Goal: Information Seeking & Learning: Learn about a topic

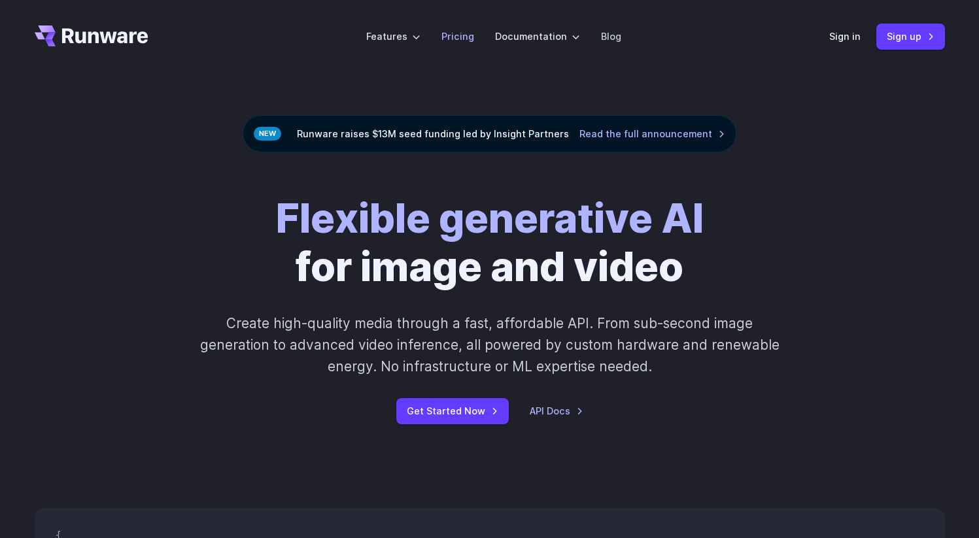
click at [463, 34] on link "Pricing" at bounding box center [457, 36] width 33 height 15
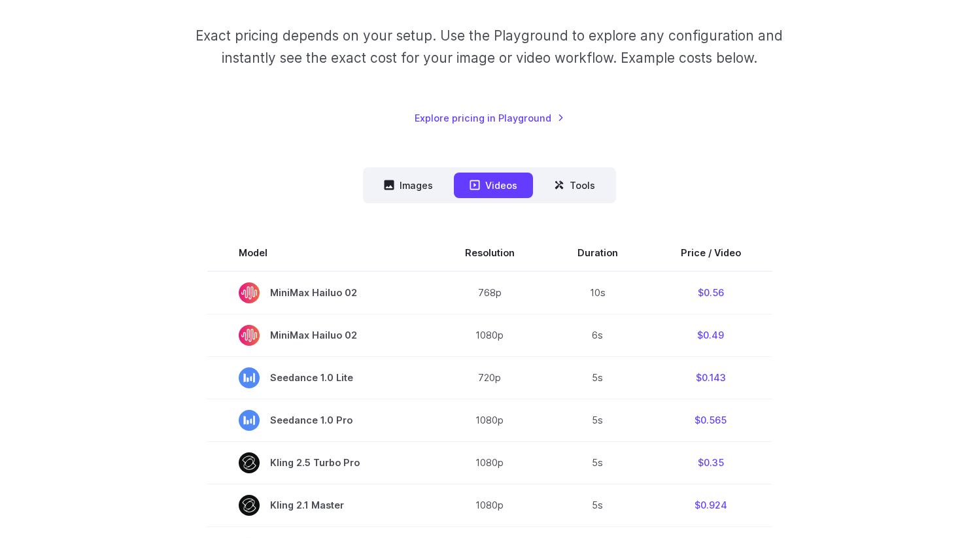
scroll to position [225, 0]
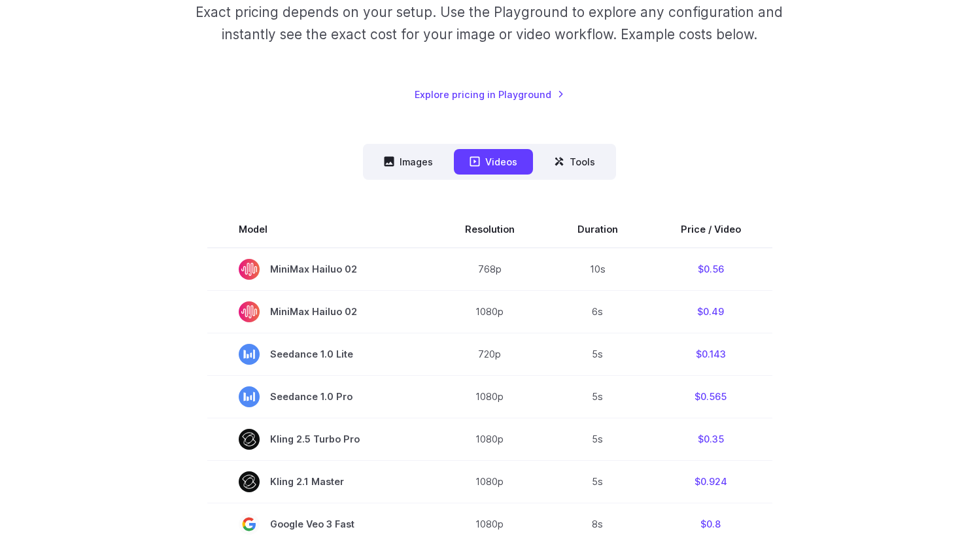
click at [415, 148] on nav "Images Videos Tools ****** ****** *****" at bounding box center [489, 162] width 253 height 36
click at [419, 156] on button "Images" at bounding box center [408, 162] width 80 height 26
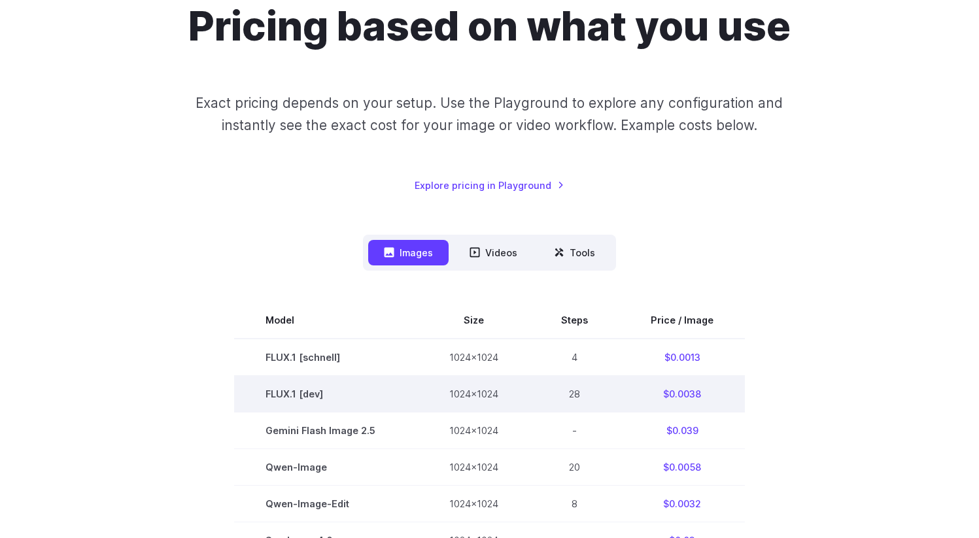
scroll to position [278, 0]
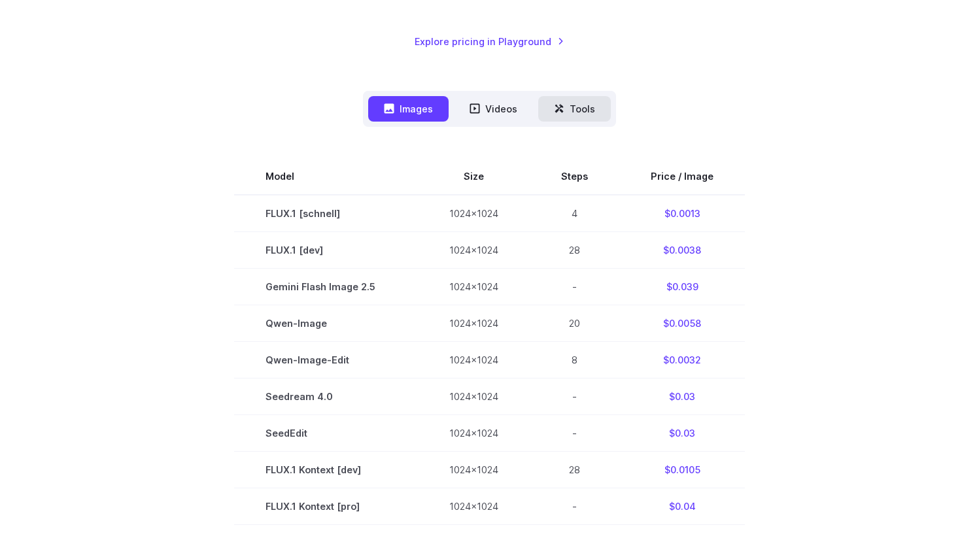
click at [594, 107] on button "Tools" at bounding box center [574, 109] width 73 height 26
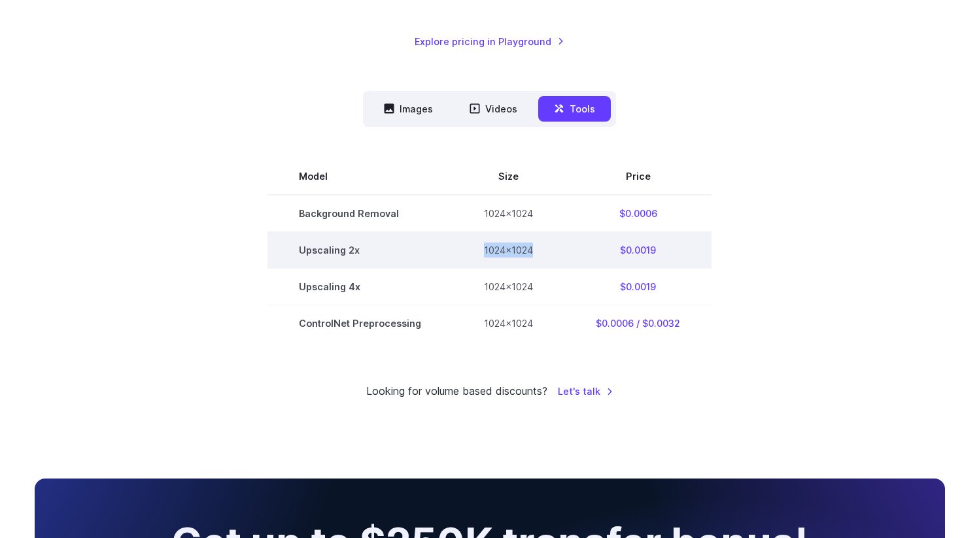
drag, startPoint x: 462, startPoint y: 251, endPoint x: 538, endPoint y: 249, distance: 76.5
click at [536, 249] on td "1024x1024" at bounding box center [508, 250] width 112 height 37
click at [538, 249] on td "1024x1024" at bounding box center [508, 250] width 112 height 37
drag, startPoint x: 626, startPoint y: 250, endPoint x: 662, endPoint y: 251, distance: 36.0
click at [662, 251] on td "$0.0019" at bounding box center [637, 250] width 147 height 37
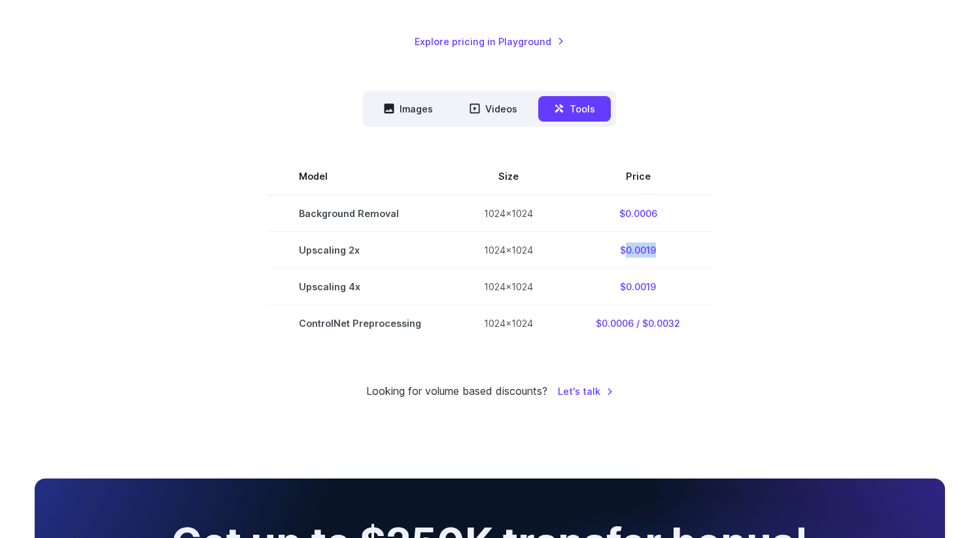
copy td "0.0019"
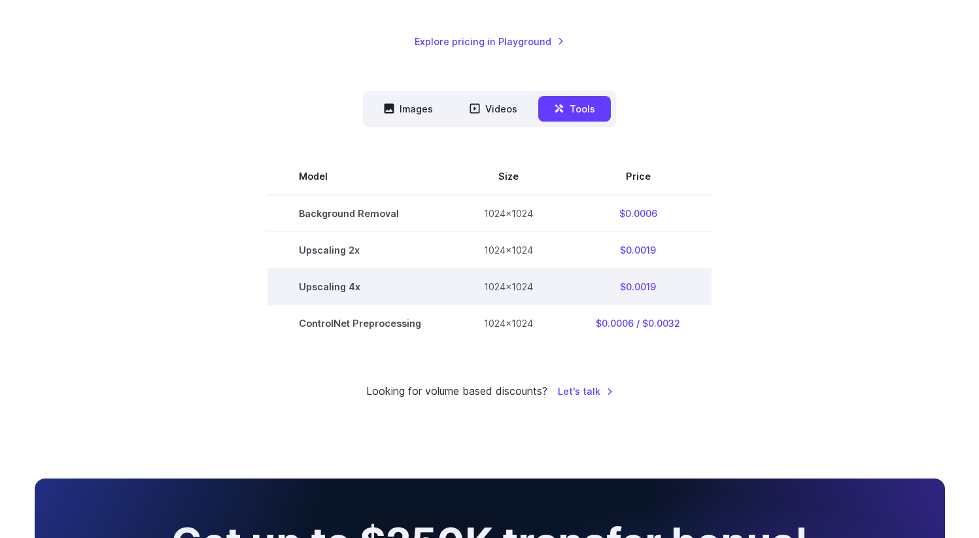
click at [387, 294] on td "Upscaling 4x" at bounding box center [359, 287] width 185 height 37
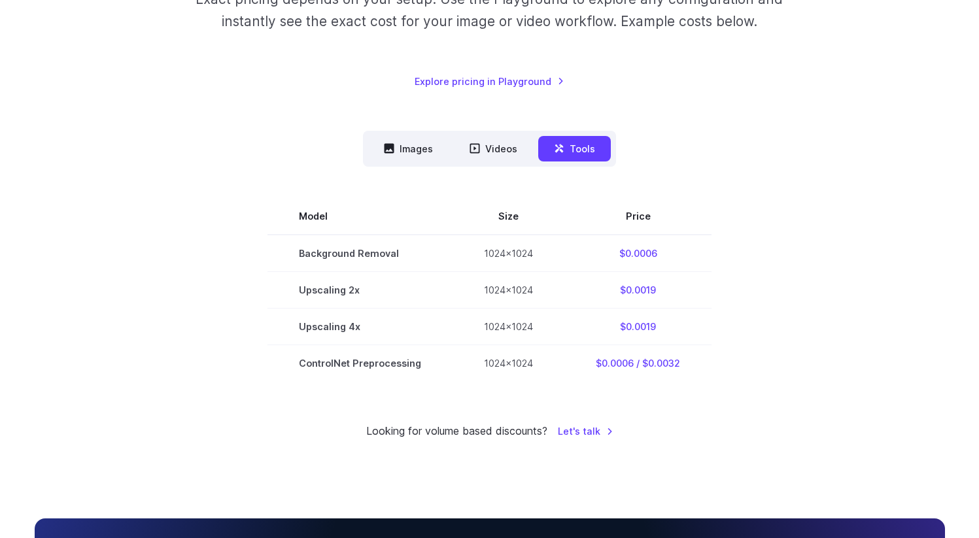
scroll to position [0, 0]
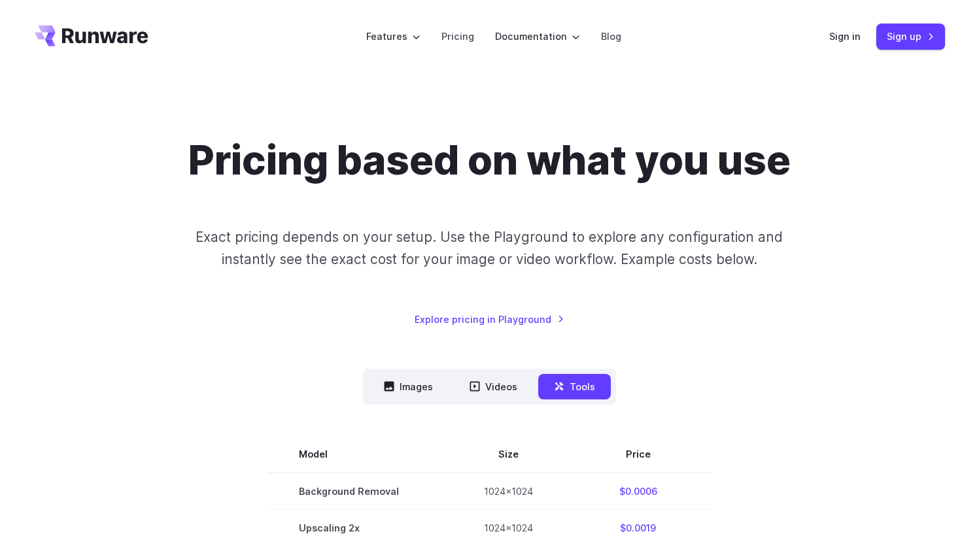
click at [129, 16] on header "Features Tasks Image generation Video generation Sonic Inference Engine™ Models…" at bounding box center [490, 36] width 942 height 73
click at [131, 36] on icon "Go to /" at bounding box center [105, 35] width 86 height 15
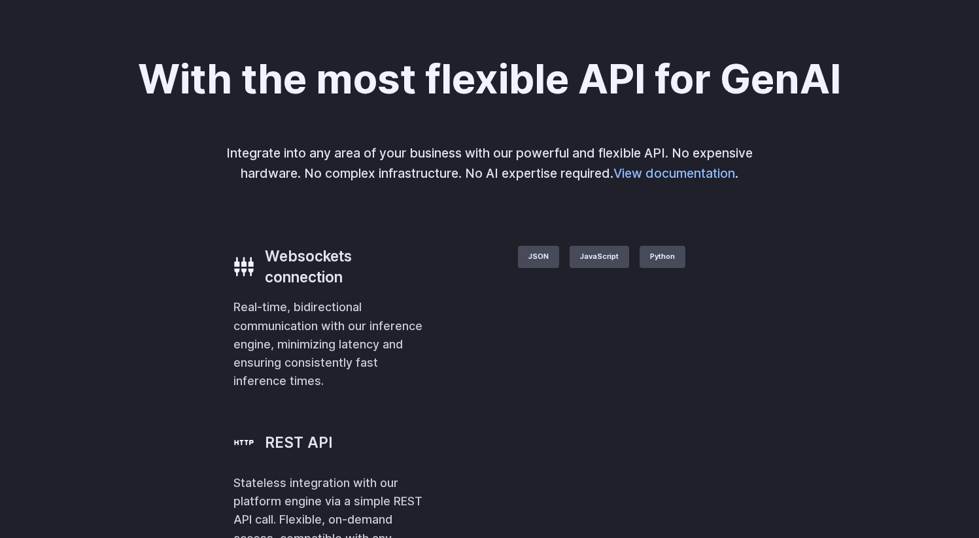
scroll to position [2402, 0]
